Goal: Task Accomplishment & Management: Manage account settings

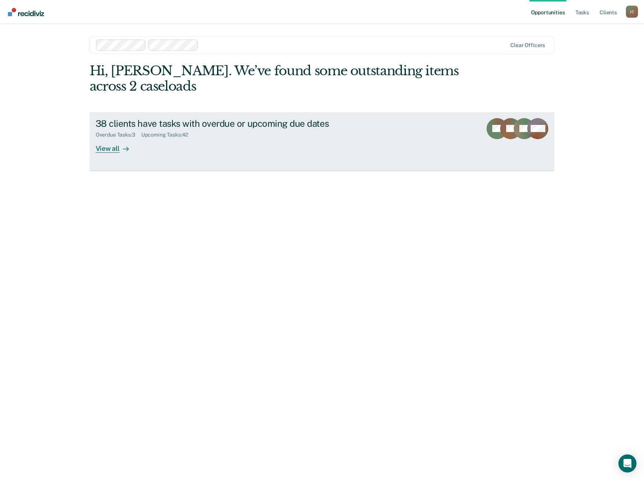
click at [106, 149] on div "View all" at bounding box center [117, 145] width 42 height 15
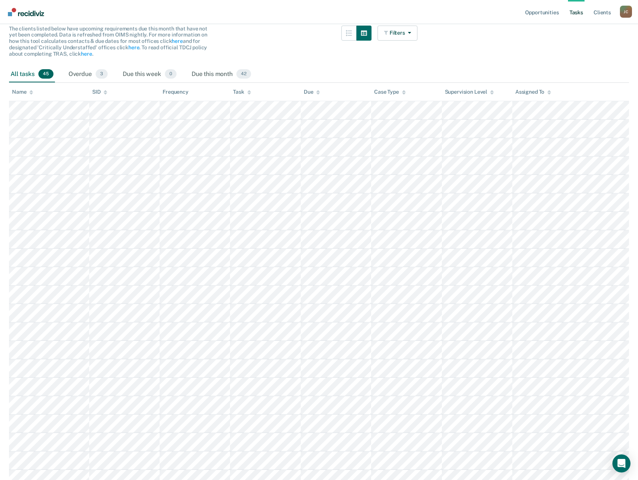
scroll to position [75, 0]
click at [539, 91] on div "Assigned To" at bounding box center [533, 91] width 36 height 6
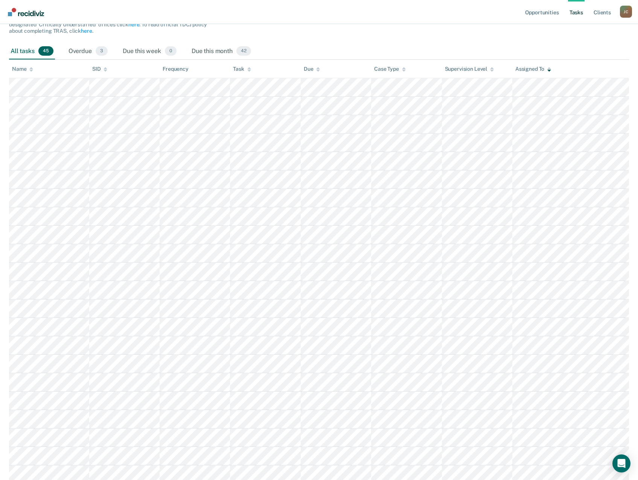
scroll to position [0, 0]
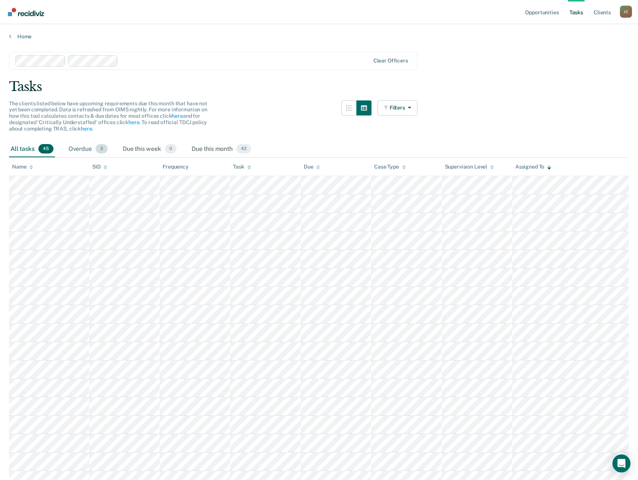
click at [77, 149] on div "Overdue 3" at bounding box center [88, 149] width 42 height 17
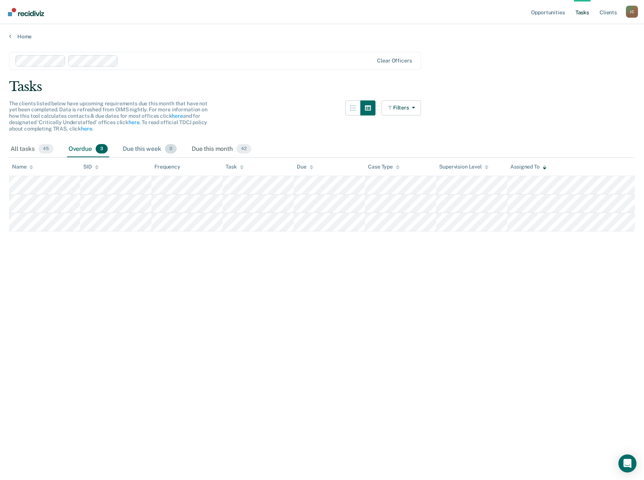
click at [142, 149] on div "Due this week 0" at bounding box center [149, 149] width 57 height 17
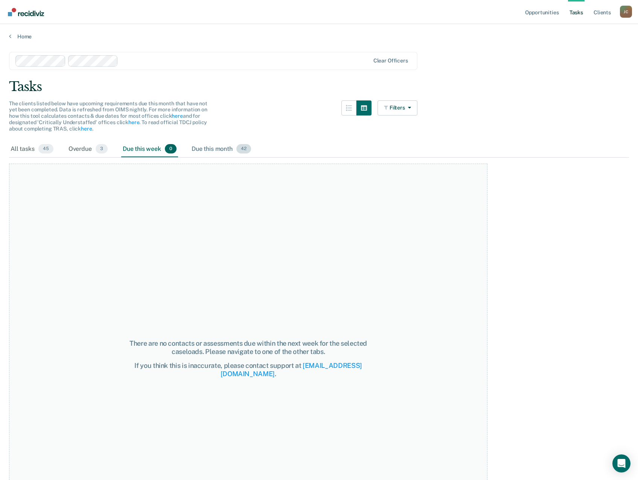
click at [216, 148] on div "Due this month 42" at bounding box center [221, 149] width 62 height 17
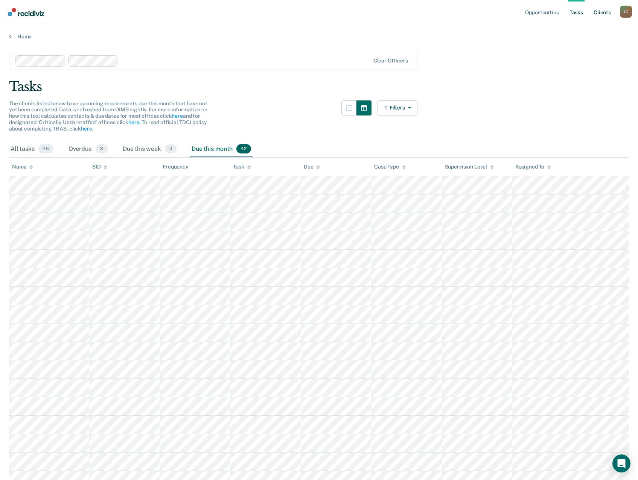
click at [606, 13] on link "Client s" at bounding box center [602, 12] width 20 height 24
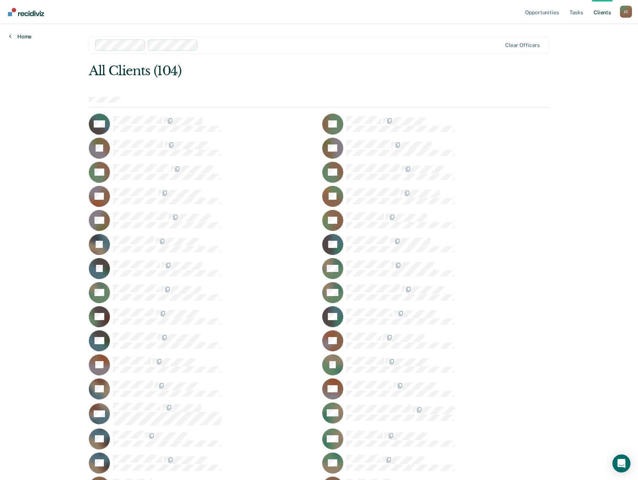
click at [27, 37] on link "Home" at bounding box center [20, 36] width 23 height 7
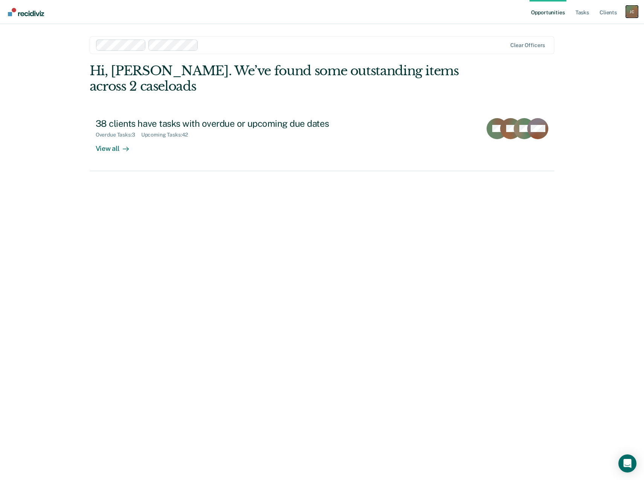
click at [627, 12] on div "J C" at bounding box center [632, 12] width 12 height 12
click at [586, 50] on link "Log Out" at bounding box center [601, 49] width 61 height 6
